Goal: Transaction & Acquisition: Purchase product/service

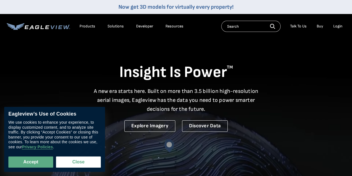
click at [339, 24] on div "Login" at bounding box center [337, 26] width 9 height 5
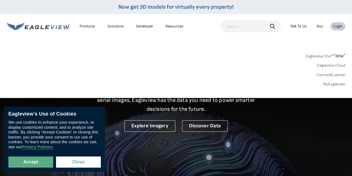
click at [339, 24] on div "Login" at bounding box center [337, 26] width 9 height 5
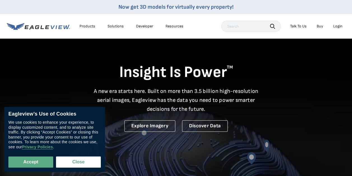
click at [336, 25] on div "Login" at bounding box center [337, 26] width 9 height 5
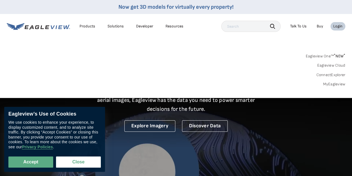
click at [322, 56] on link "Eagleview One™ * NEW *" at bounding box center [325, 55] width 40 height 6
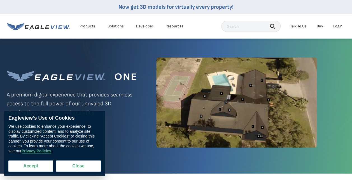
click at [41, 163] on button "Accept" at bounding box center [30, 166] width 45 height 11
checkbox input "true"
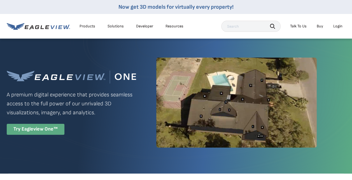
click at [33, 132] on div "Try Eagleview One™" at bounding box center [36, 129] width 58 height 11
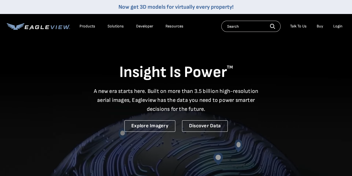
click at [317, 23] on li "Buy" at bounding box center [320, 26] width 12 height 8
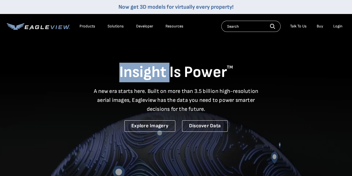
click at [317, 23] on li "Buy" at bounding box center [320, 26] width 12 height 8
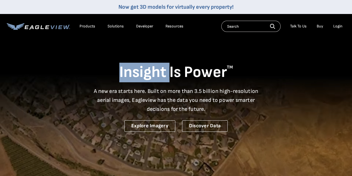
click at [317, 25] on link "Buy" at bounding box center [319, 26] width 6 height 5
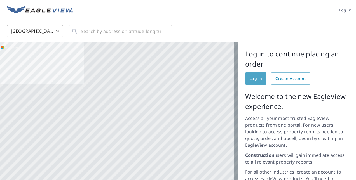
click at [254, 78] on span "Log in" at bounding box center [256, 78] width 12 height 7
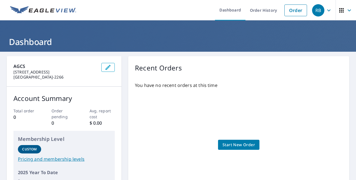
click at [242, 144] on span "Start New Order" at bounding box center [238, 145] width 32 height 7
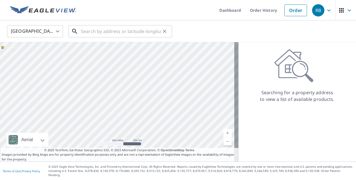
click at [116, 33] on input "text" at bounding box center [121, 32] width 80 height 16
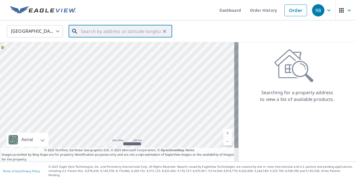
paste input "[STREET_ADDRESS][PERSON_NAME]"
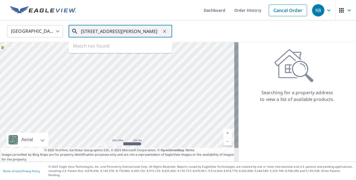
type input "[STREET_ADDRESS][PERSON_NAME]"
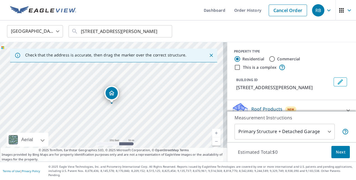
click at [282, 59] on label "Commercial" at bounding box center [288, 59] width 23 height 6
click at [275, 59] on input "Commercial" at bounding box center [272, 59] width 7 height 7
radio input "true"
type input "4"
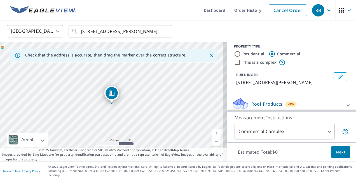
click at [327, 109] on div "Roof Products New" at bounding box center [287, 105] width 110 height 16
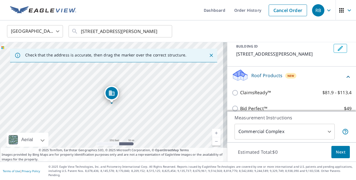
scroll to position [37, 0]
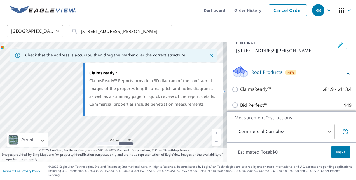
click at [232, 90] on input "ClaimsReady™ $81.9 - $113.4" at bounding box center [236, 89] width 8 height 7
checkbox input "true"
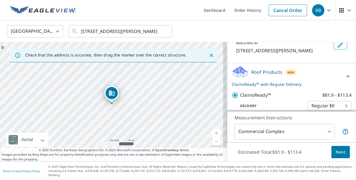
click at [342, 155] on button "Next" at bounding box center [340, 152] width 18 height 13
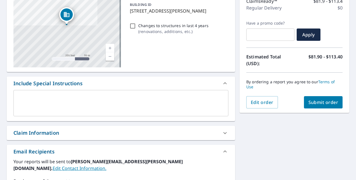
scroll to position [77, 0]
click at [314, 105] on button "Submit order" at bounding box center [323, 103] width 39 height 12
